Goal: Check status: Check status

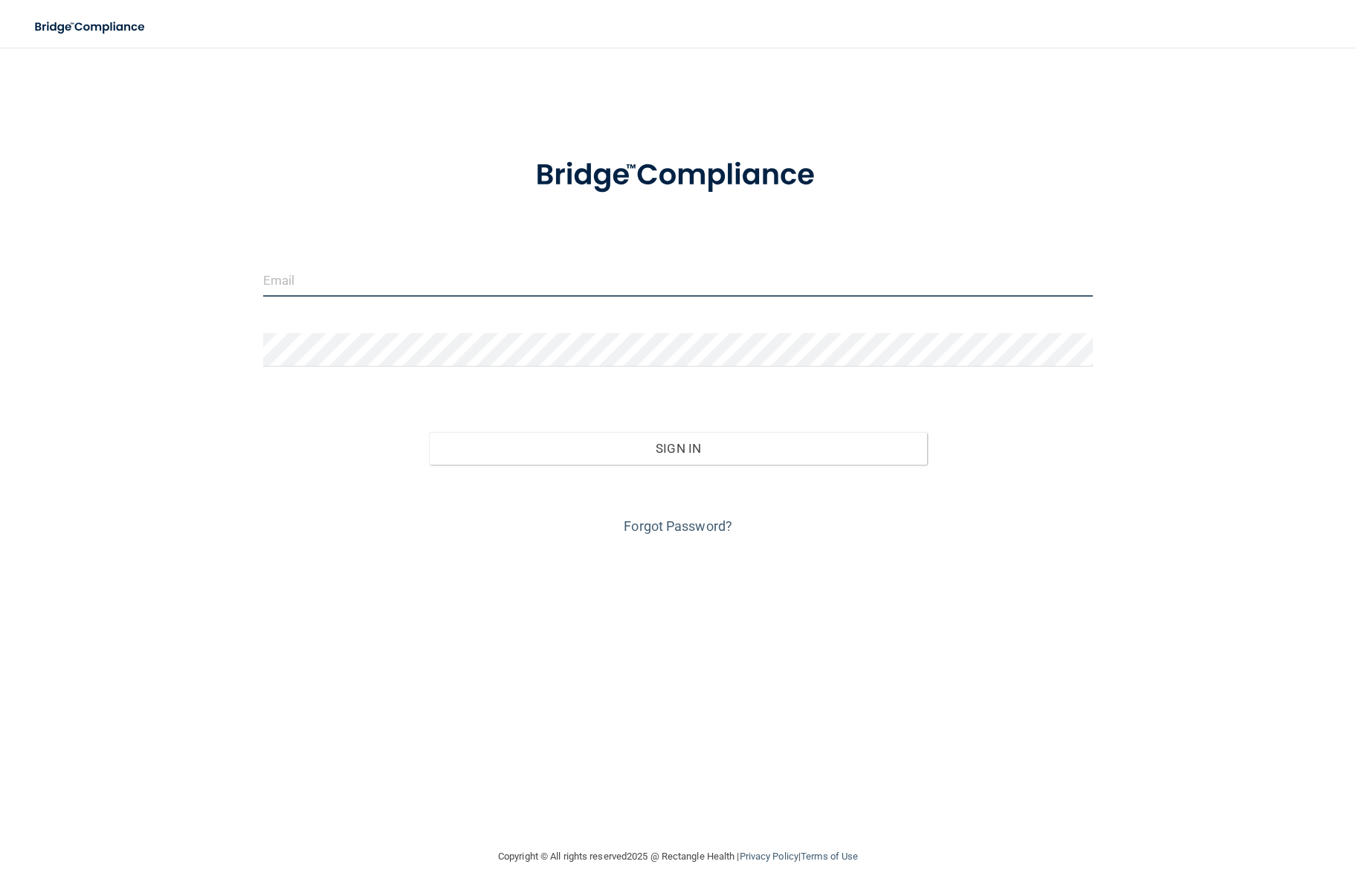
type input "[PERSON_NAME][EMAIL_ADDRESS][DOMAIN_NAME]"
drag, startPoint x: 458, startPoint y: 415, endPoint x: 462, endPoint y: 427, distance: 12.6
click at [457, 417] on div "Sign In" at bounding box center [677, 433] width 852 height 62
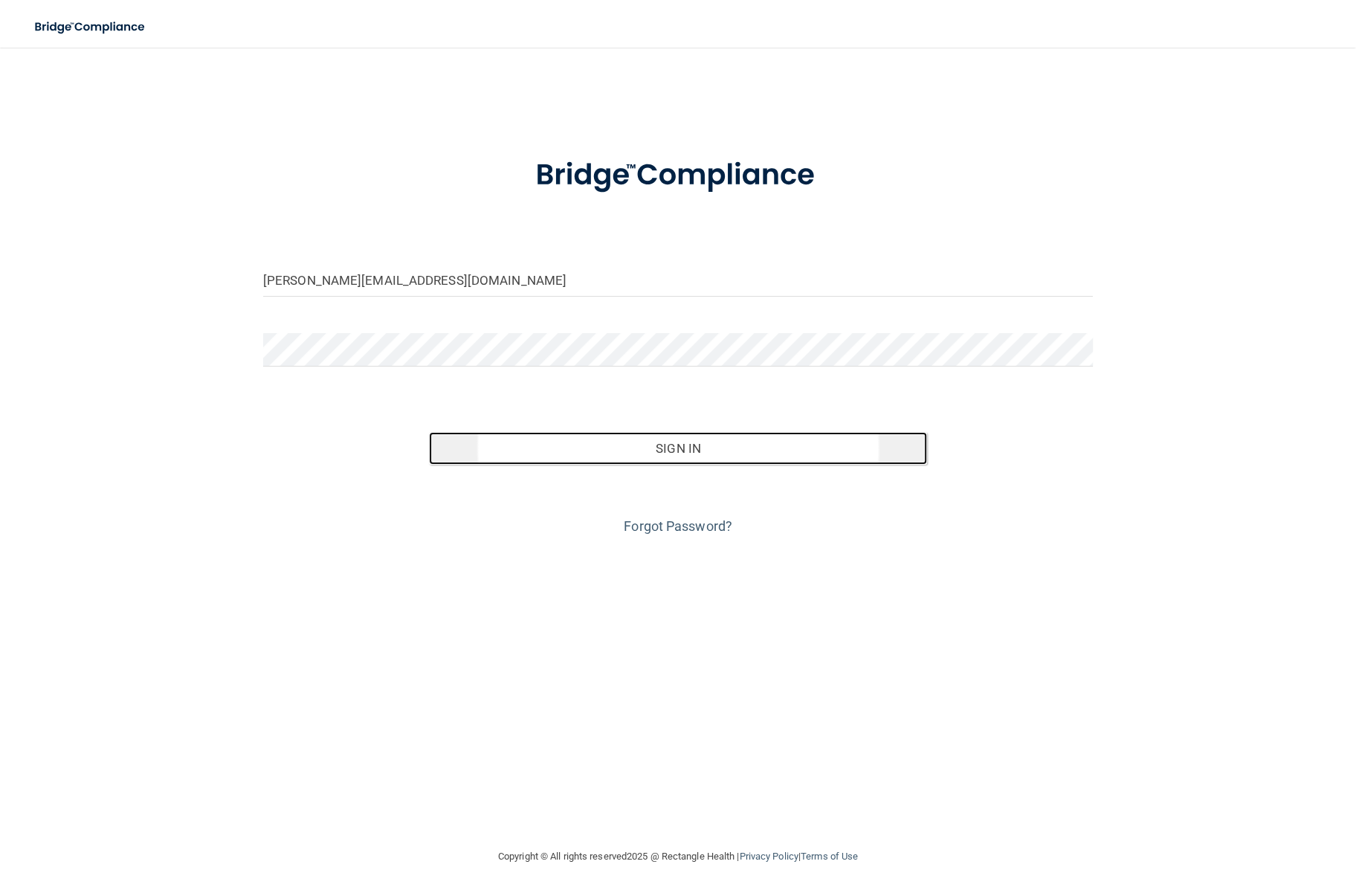
click at [492, 452] on button "Sign In" at bounding box center [677, 448] width 498 height 33
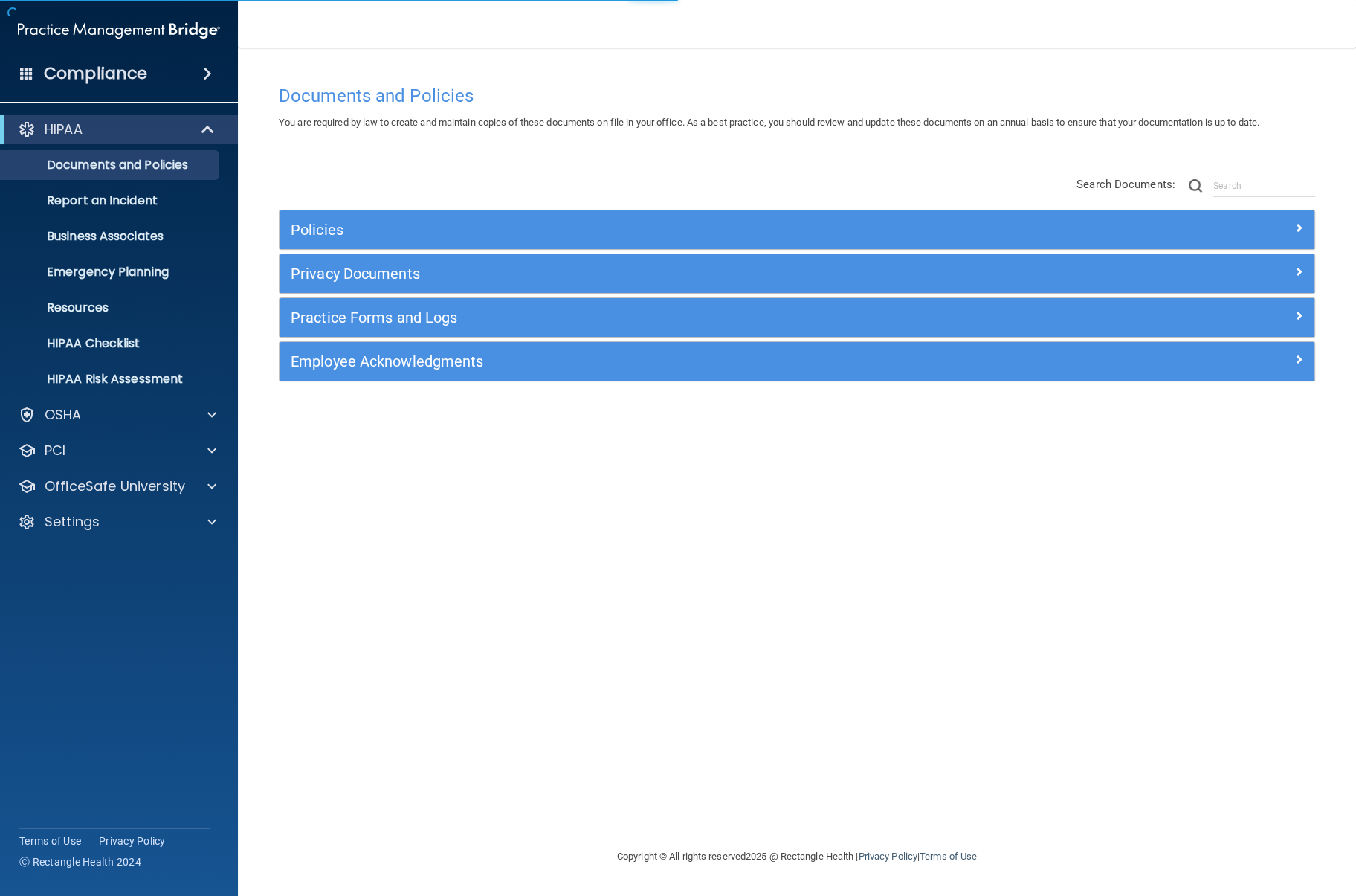
click at [185, 501] on div "HIPAA Documents and Policies Report an Incident Business Associates Emergency P…" at bounding box center [119, 329] width 238 height 441
click at [167, 521] on div "Settings" at bounding box center [99, 522] width 184 height 18
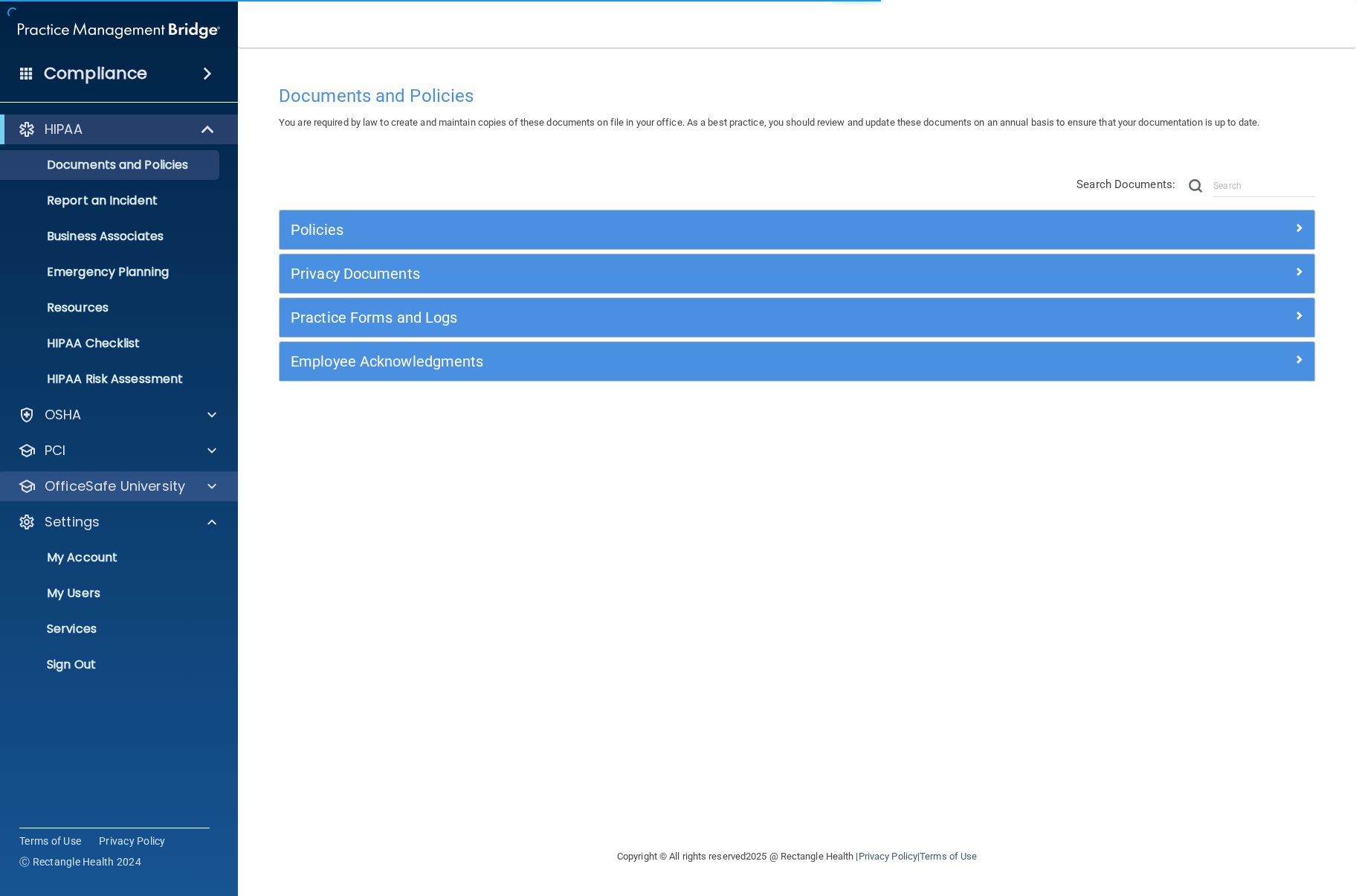
click at [170, 496] on div "OfficeSafe University" at bounding box center [119, 486] width 238 height 30
click at [149, 522] on div "Settings" at bounding box center [99, 522] width 184 height 18
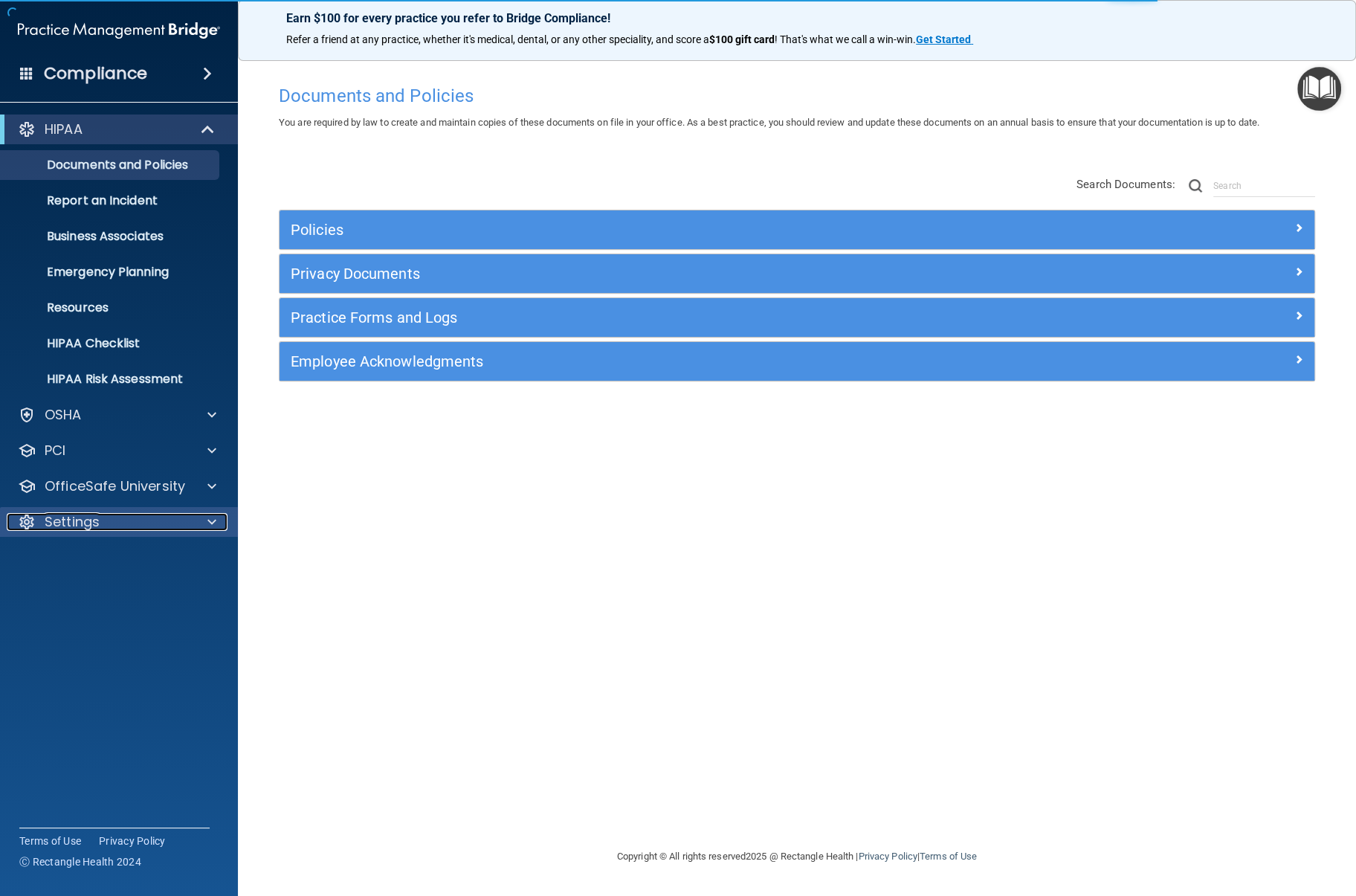
click at [142, 530] on div "Settings" at bounding box center [99, 522] width 184 height 18
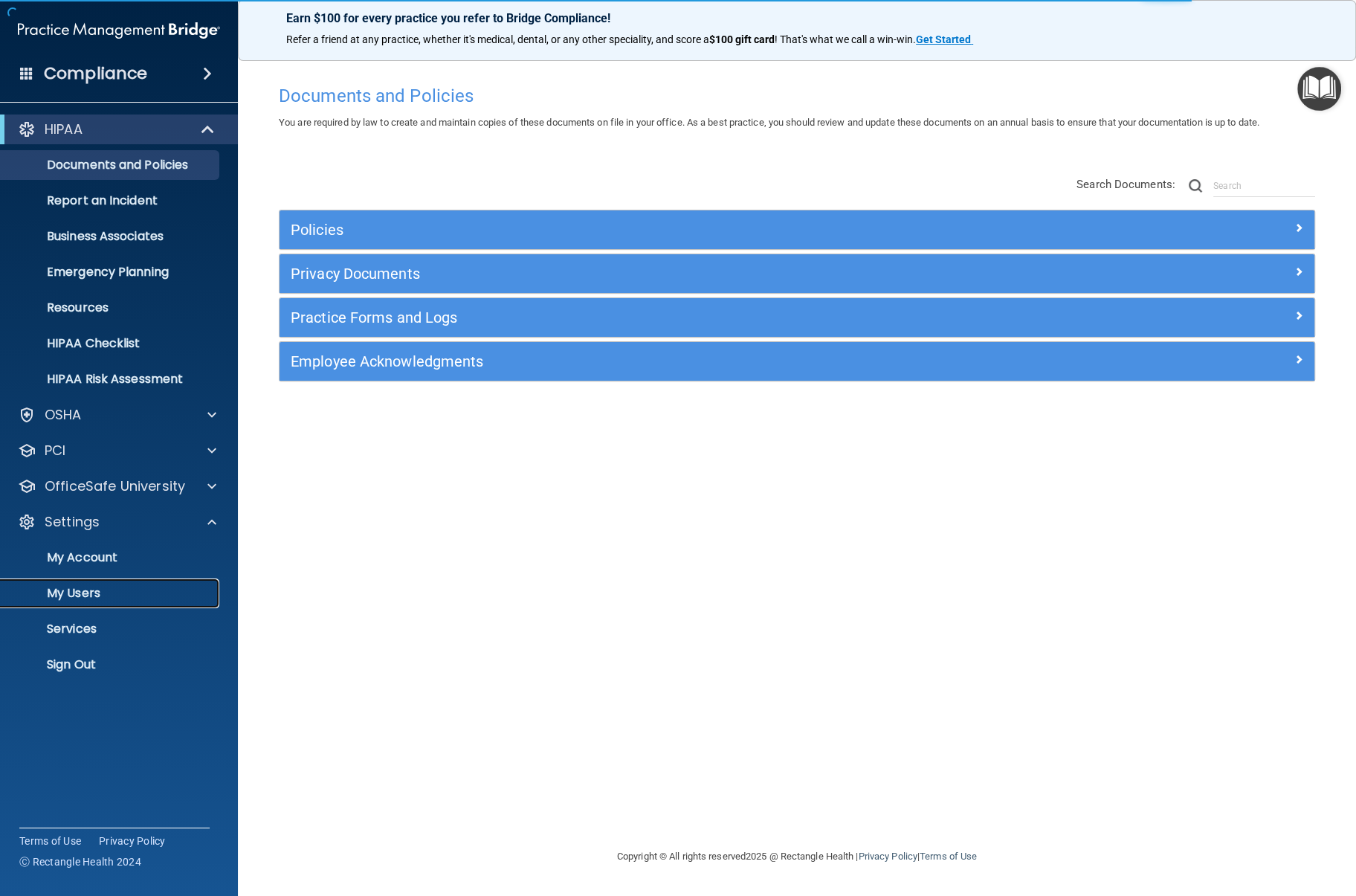
click at [86, 591] on p "My Users" at bounding box center [111, 593] width 203 height 15
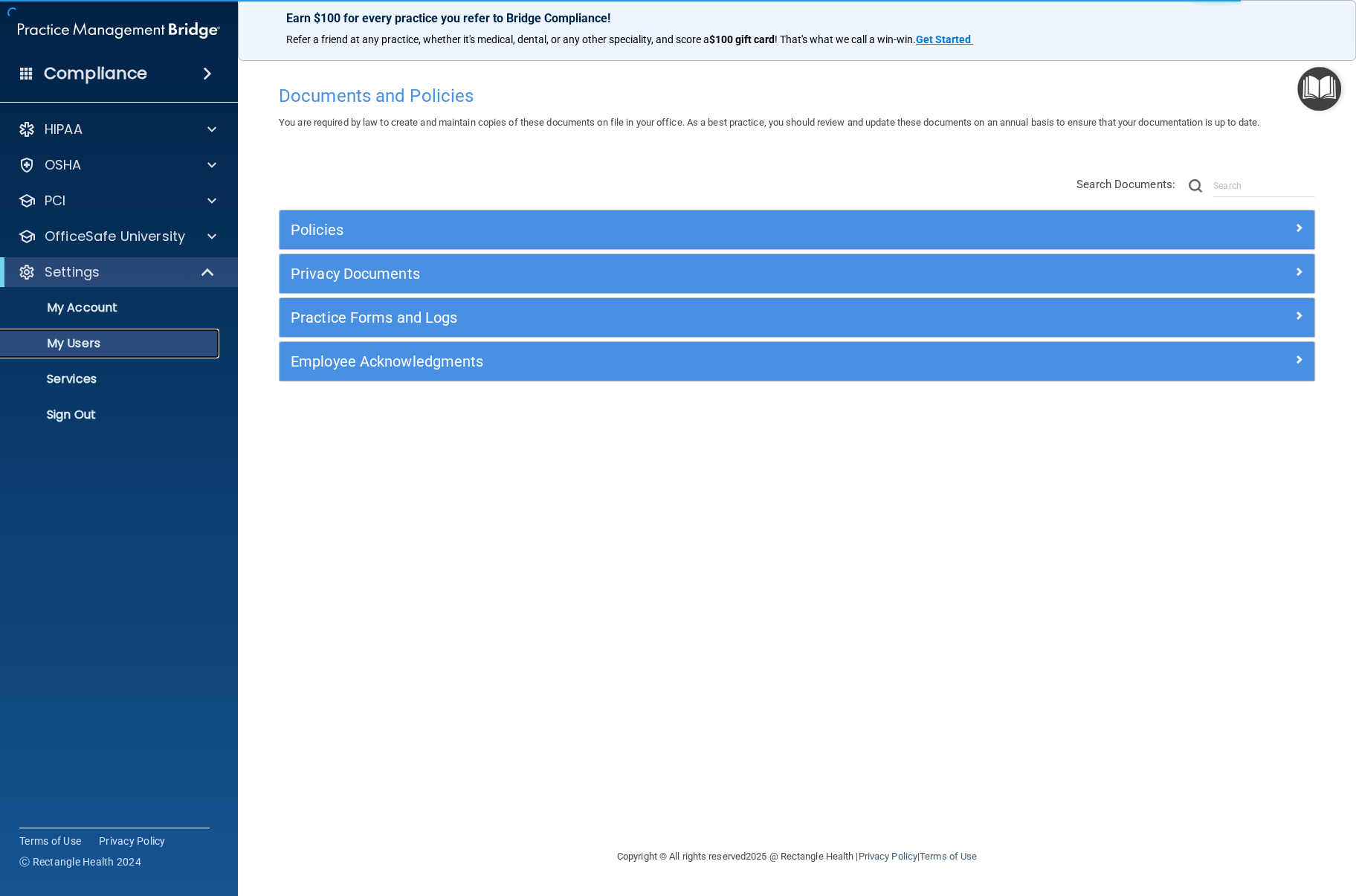
select select "20"
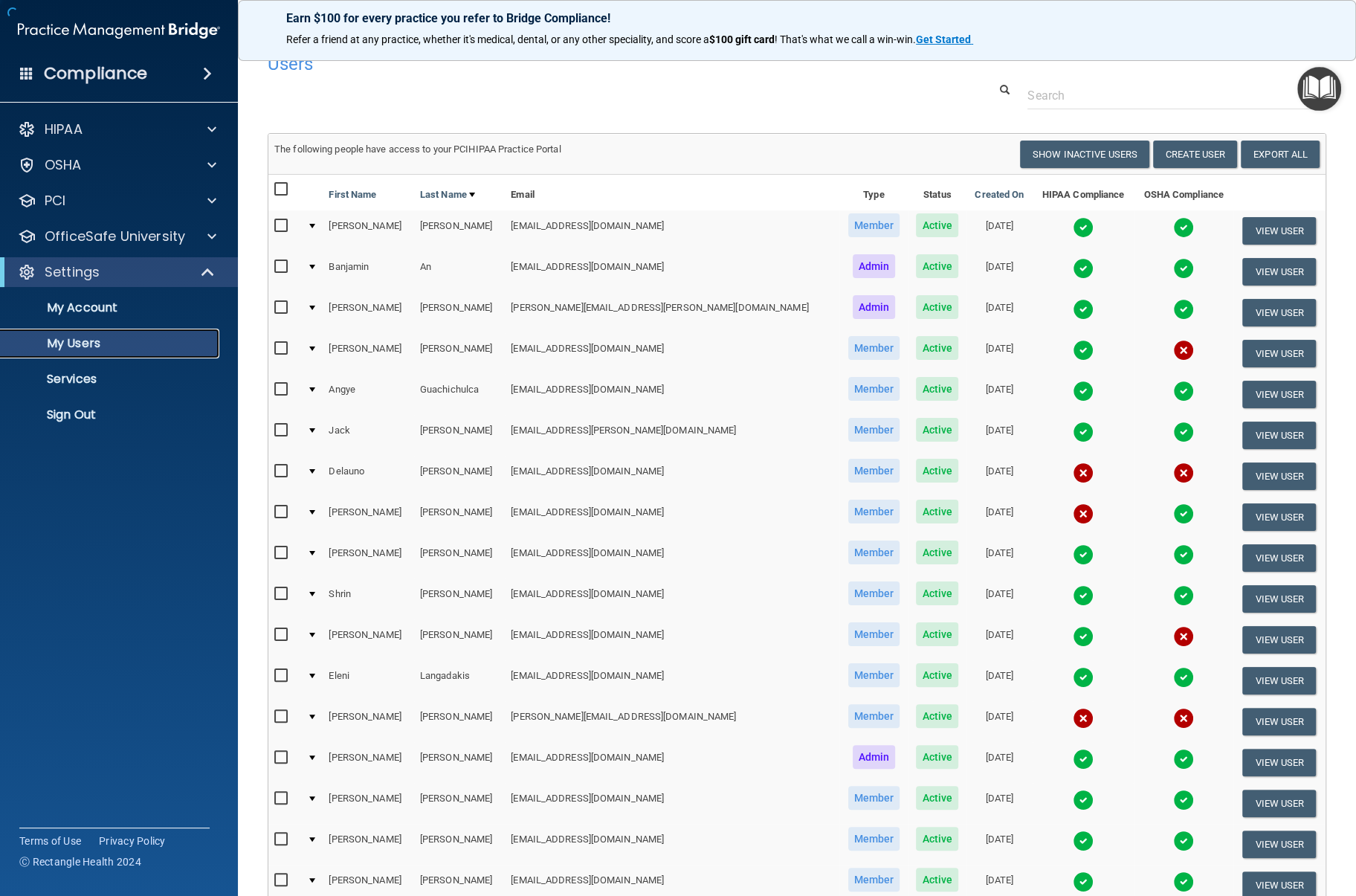
scroll to position [16, 0]
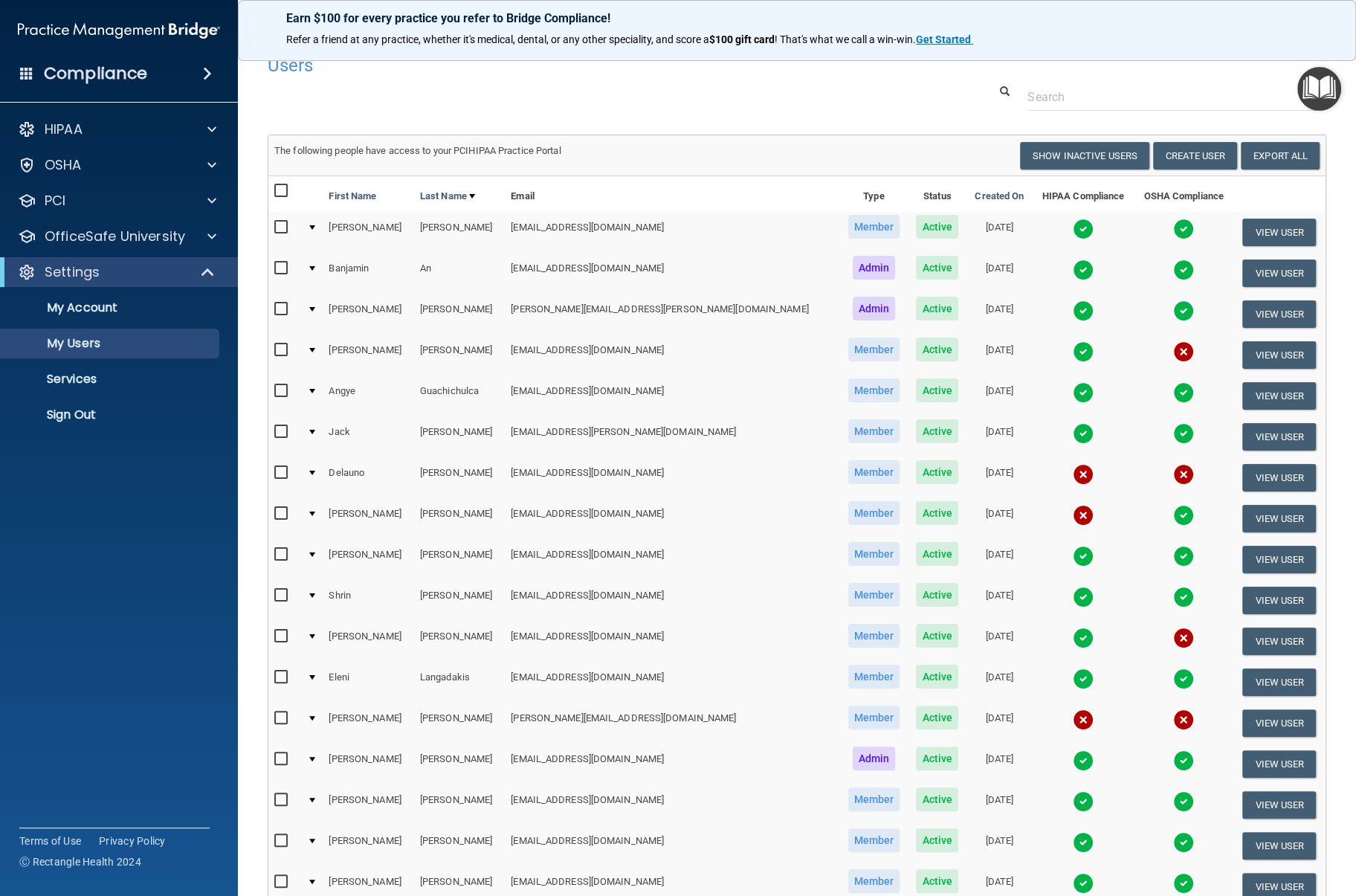
click at [1174, 352] on img at bounding box center [1184, 352] width 20 height 20
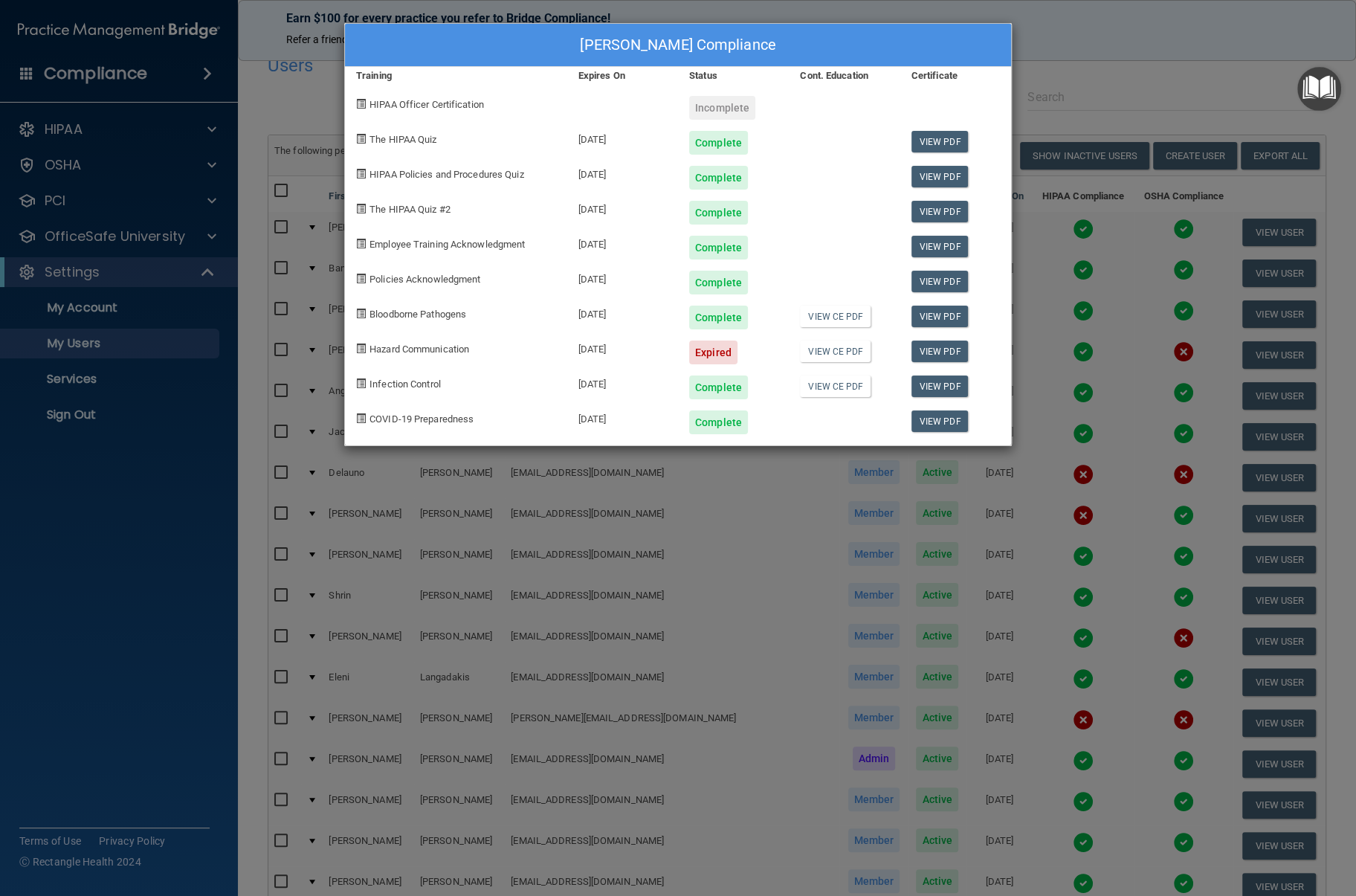
click at [1088, 48] on div "[PERSON_NAME] Compliance Training Expires On Status Cont. Education Certificate…" at bounding box center [678, 448] width 1356 height 896
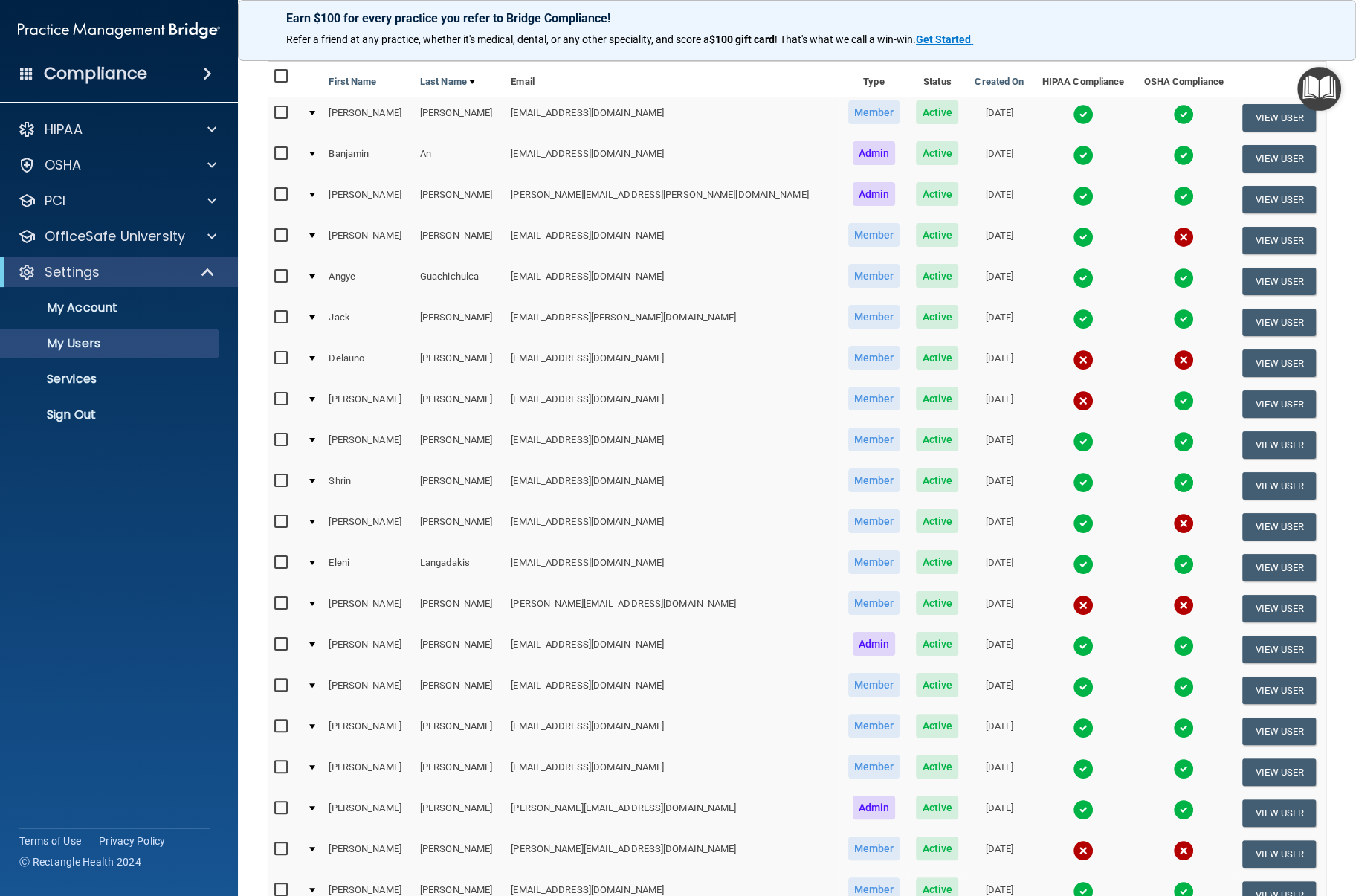
scroll to position [264, 0]
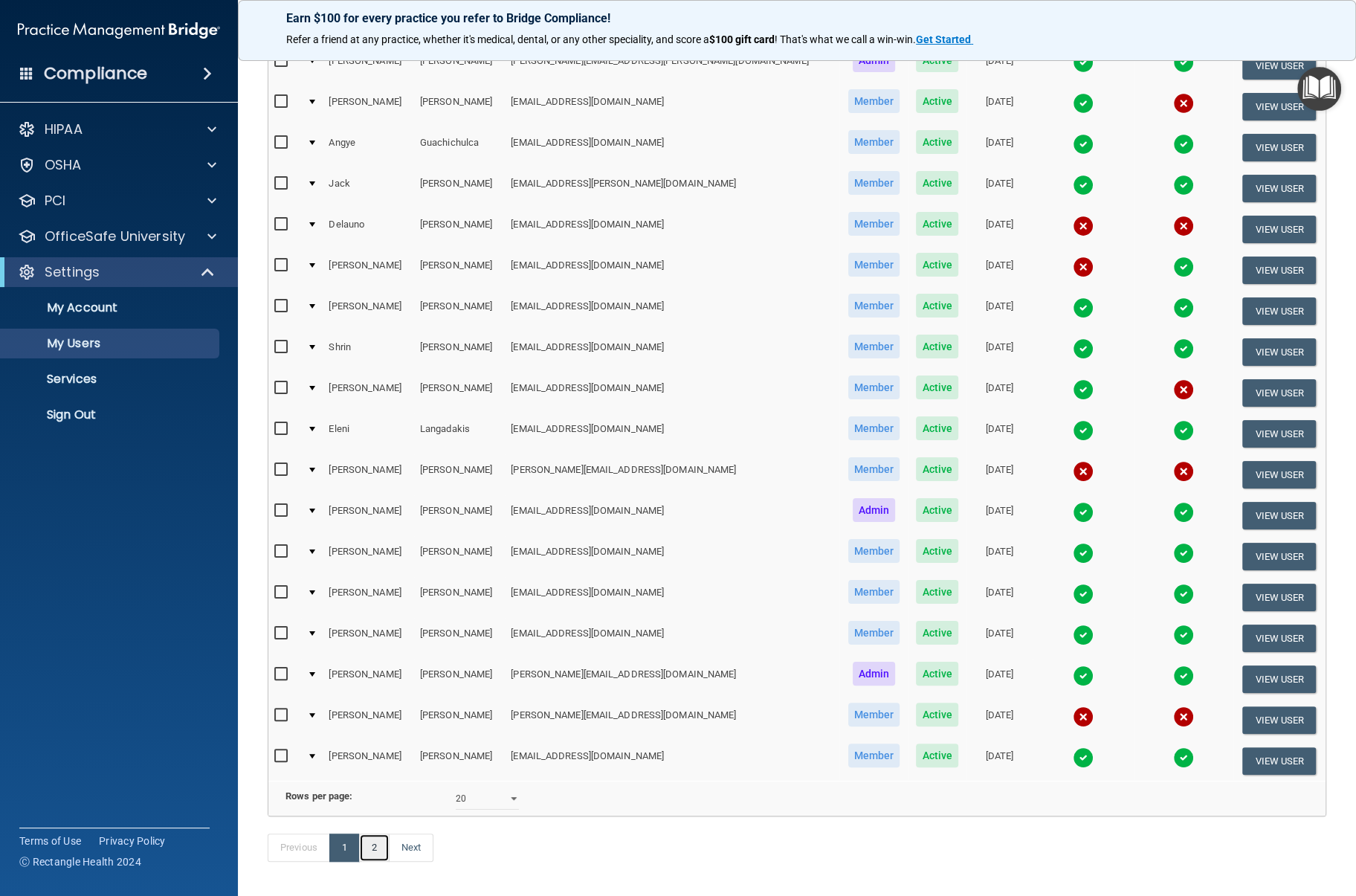
click at [382, 839] on link "2" at bounding box center [374, 848] width 31 height 28
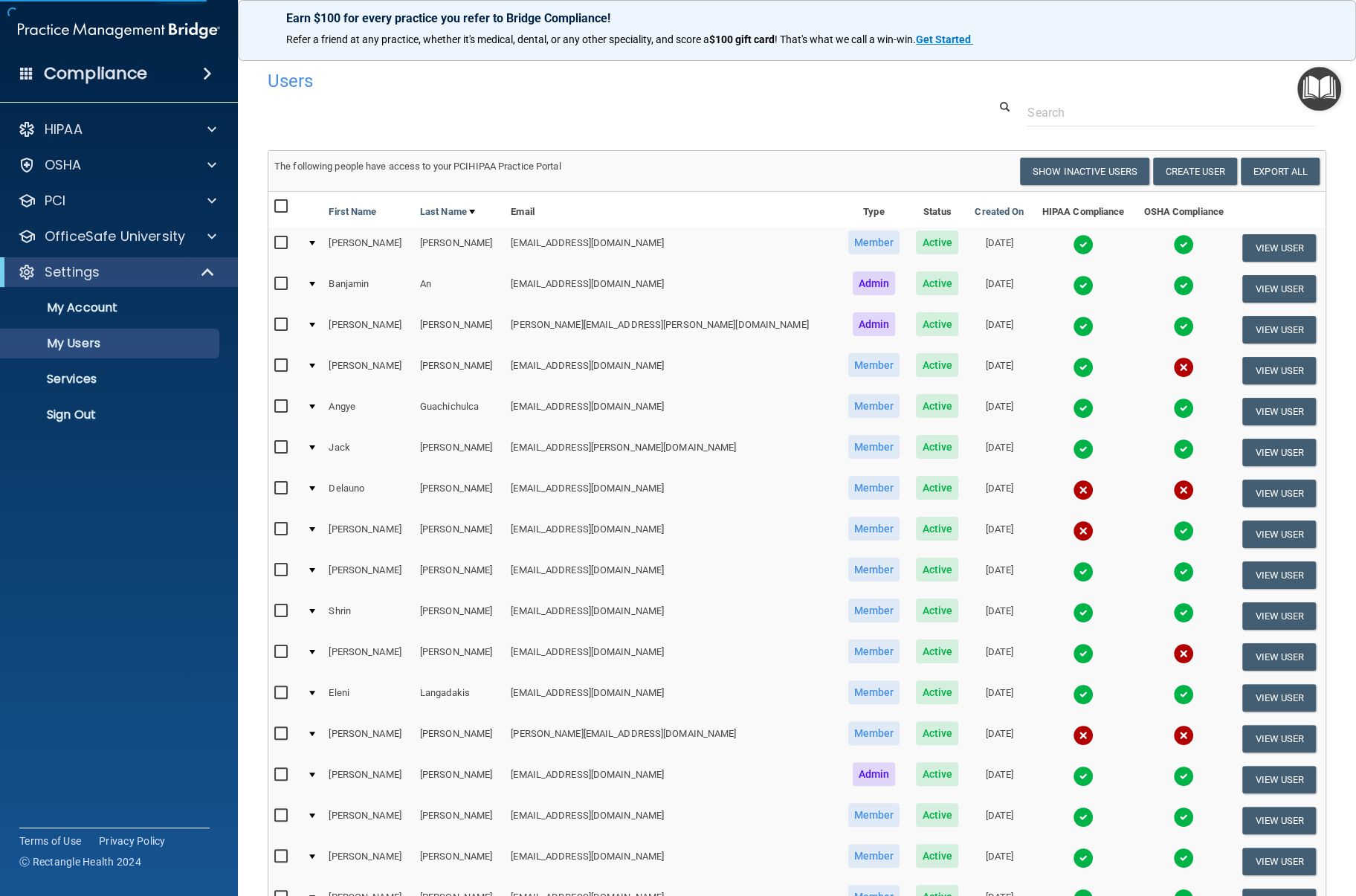
select select "20"
